Goal: Browse casually: Explore the website without a specific task or goal

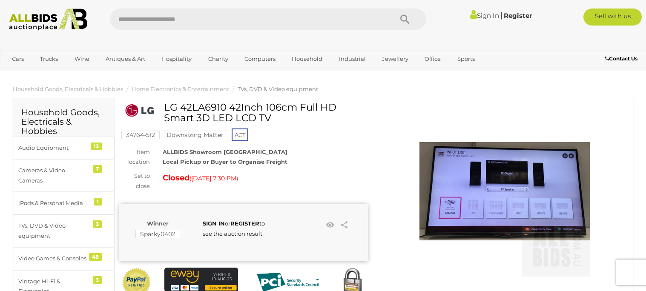
click at [458, 188] on img at bounding box center [504, 191] width 170 height 170
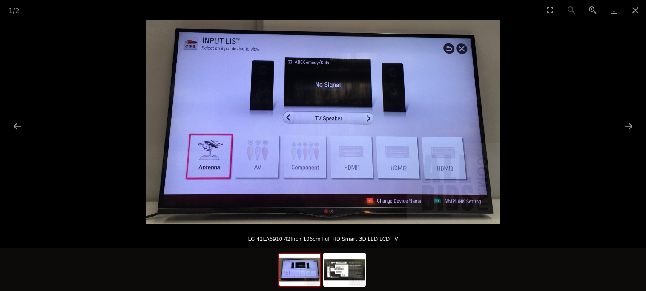
click at [307, 92] on img at bounding box center [323, 122] width 355 height 204
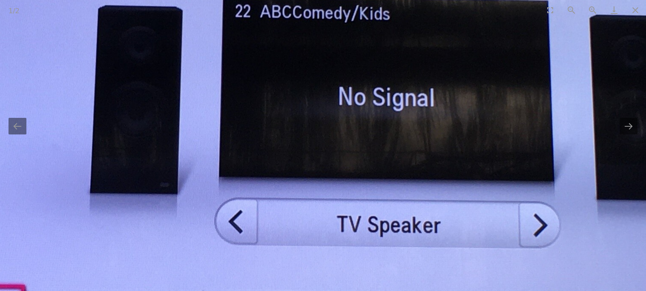
click at [307, 92] on img at bounding box center [367, 239] width 1344 height 775
click at [323, 97] on img at bounding box center [367, 239] width 1344 height 775
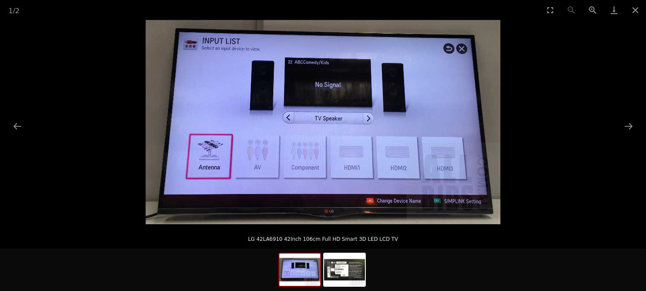
scroll to position [37, 0]
click at [323, 97] on img at bounding box center [323, 122] width 355 height 204
click at [229, 58] on img at bounding box center [323, 122] width 355 height 204
